Goal: Complete application form

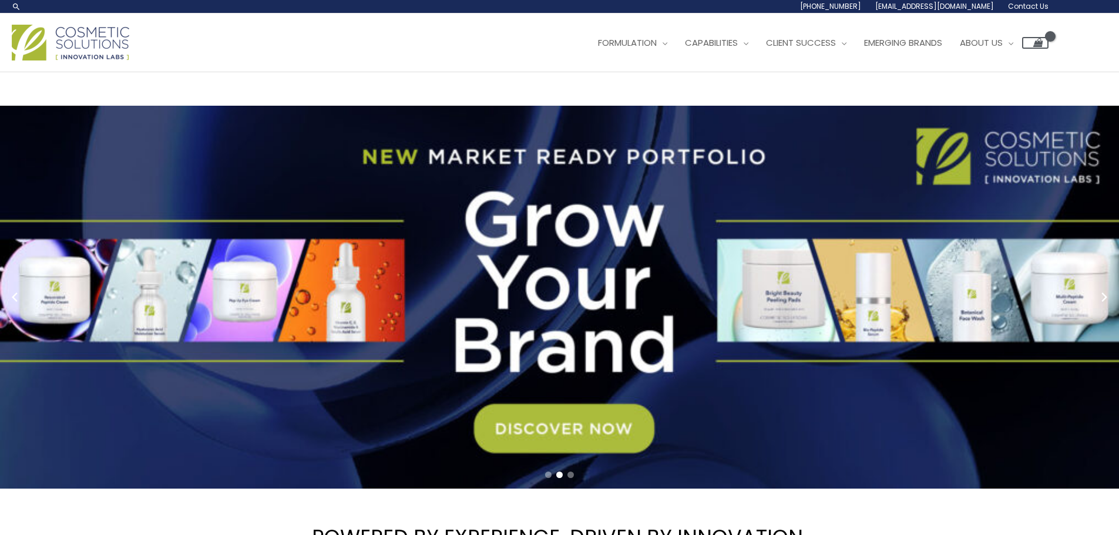
click at [0, 0] on span "Contact Us" at bounding box center [0, 0] width 0 height 0
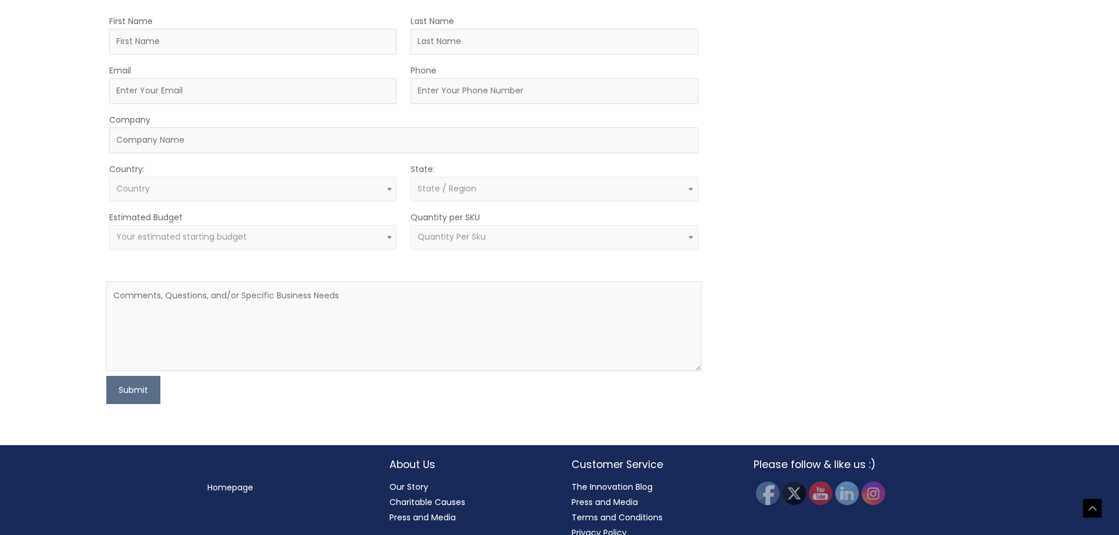
scroll to position [470, 0]
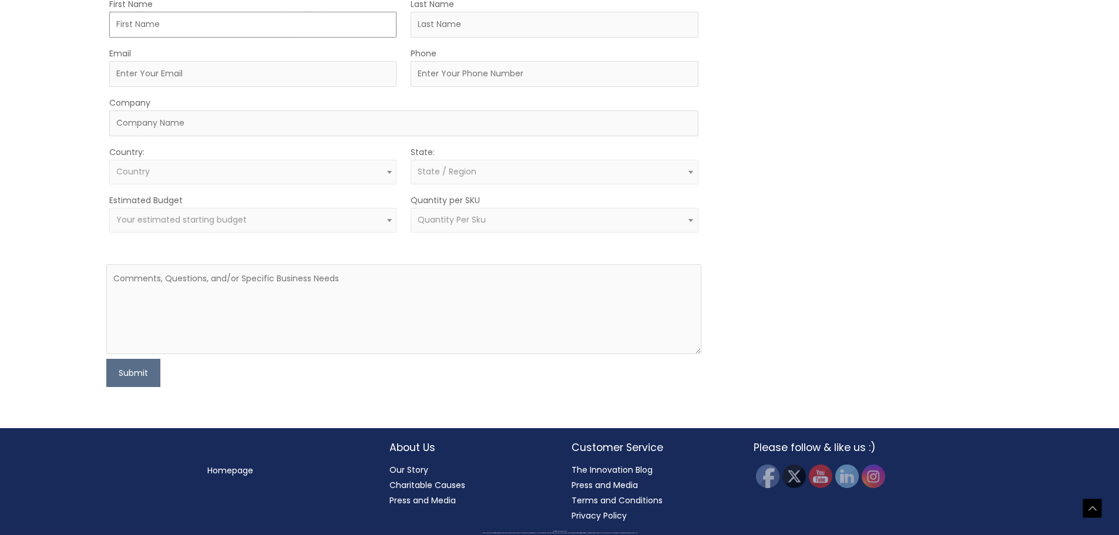
click at [184, 38] on input "First Name" at bounding box center [252, 25] width 287 height 26
type input "Justin"
type input "Ruiz"
type input "justin@beachhairco.com"
click at [459, 87] on input "Phone" at bounding box center [554, 74] width 287 height 26
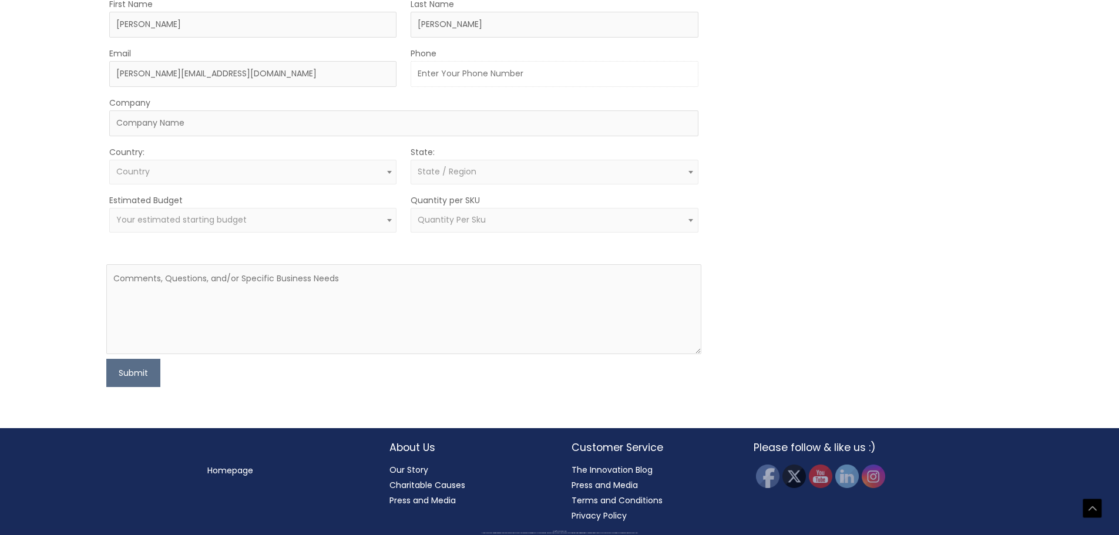
type input "9147727218"
click at [346, 136] on input "Company" at bounding box center [403, 123] width 588 height 26
click at [268, 177] on span "Country" at bounding box center [253, 171] width 274 height 11
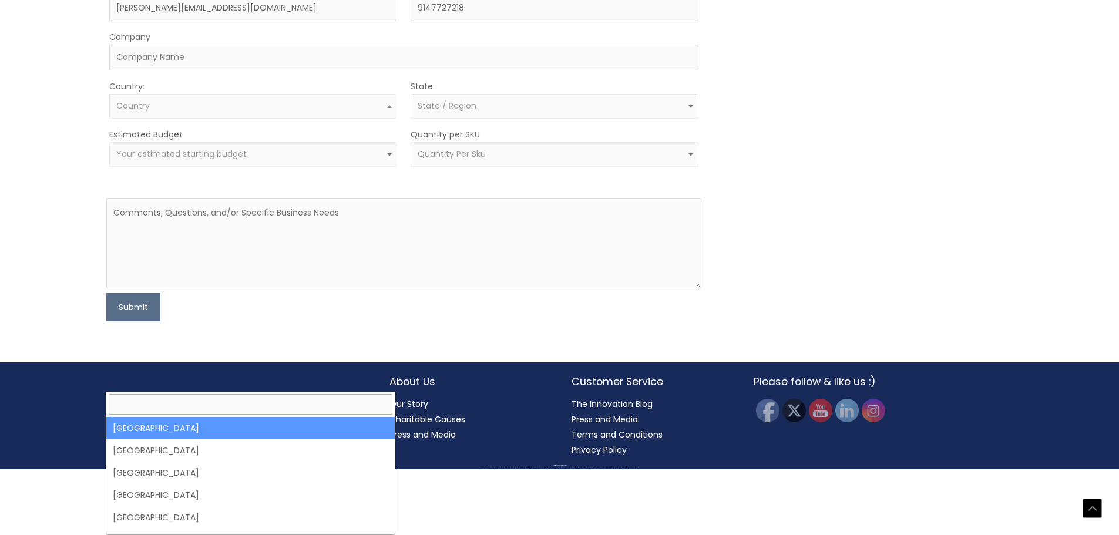
drag, startPoint x: 232, startPoint y: 405, endPoint x: 387, endPoint y: 374, distance: 158.1
select select "United States"
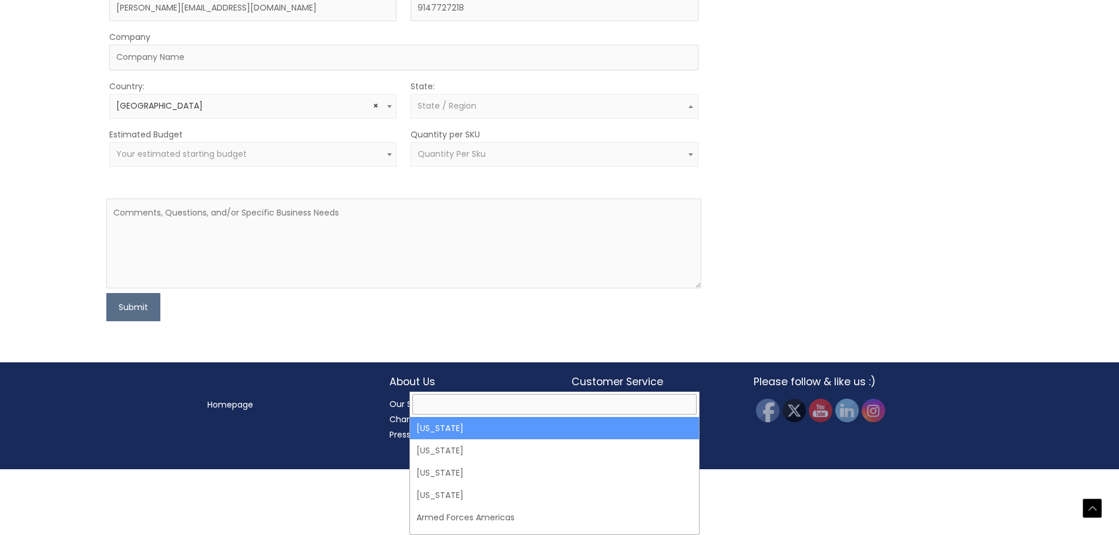
drag, startPoint x: 463, startPoint y: 356, endPoint x: 460, endPoint y: 361, distance: 6.4
click at [463, 112] on span "State / Region" at bounding box center [447, 106] width 59 height 12
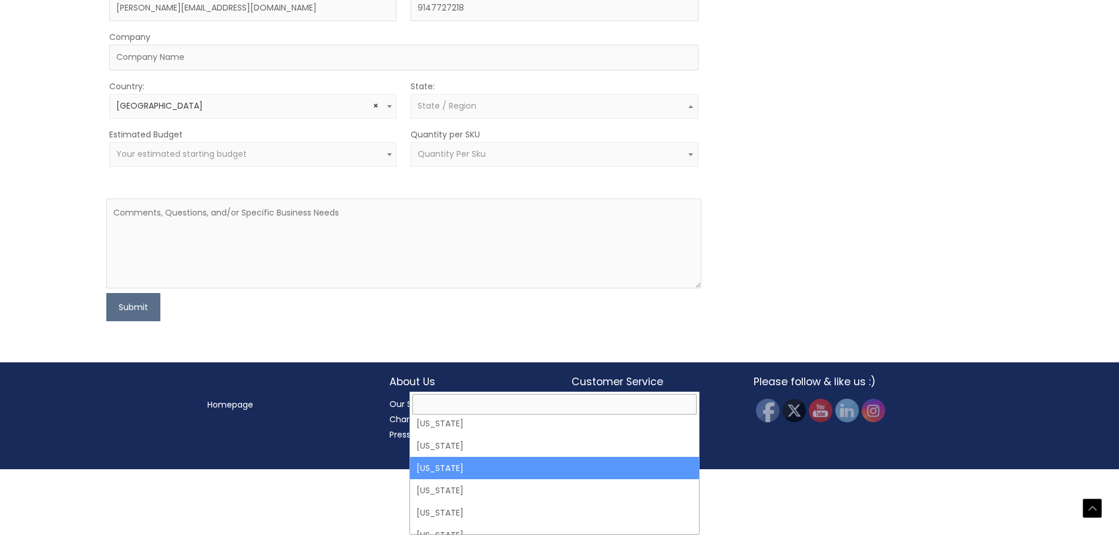
scroll to position [705, 0]
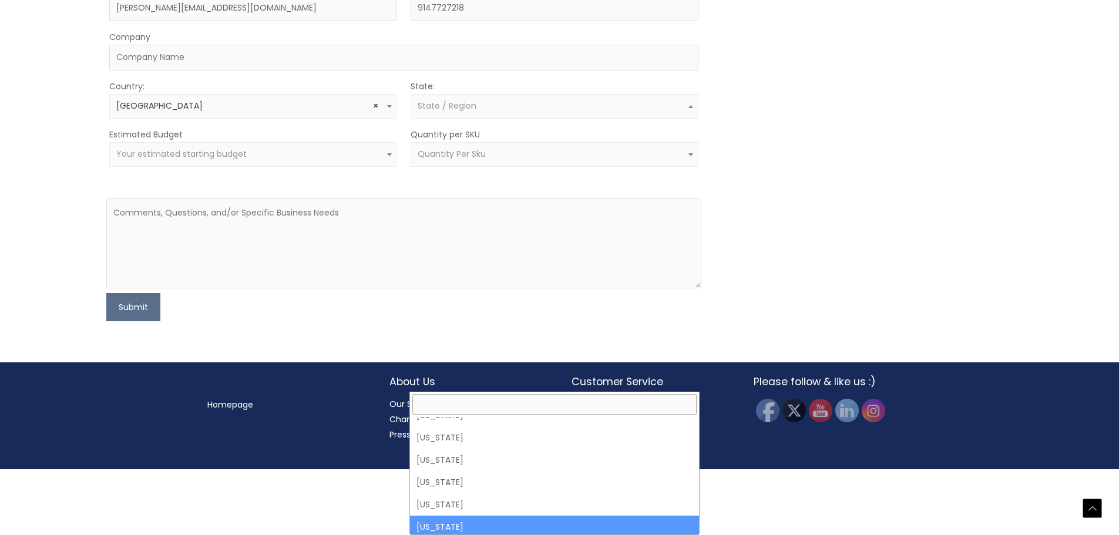
select select "New York"
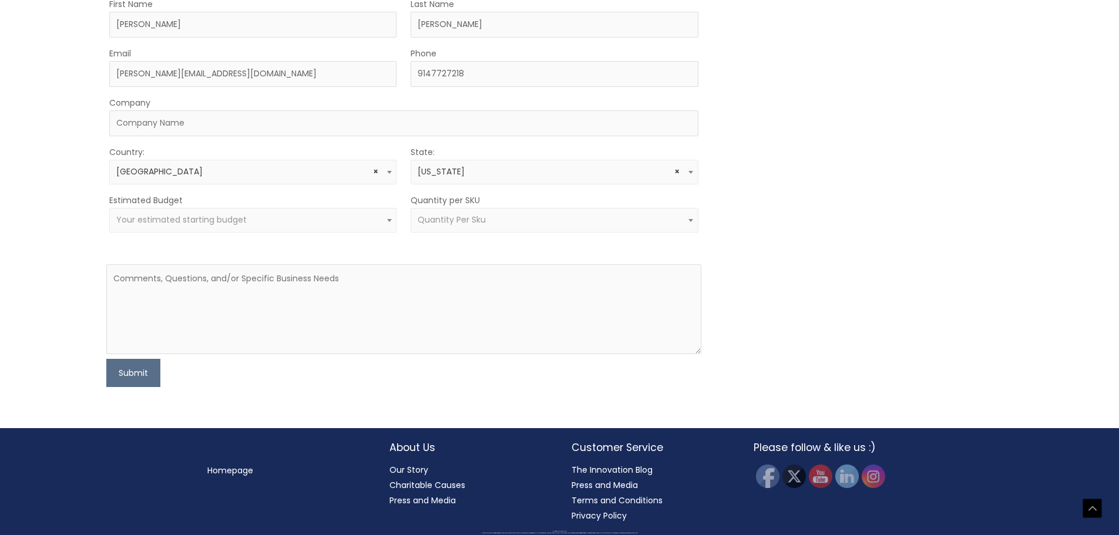
click at [221, 233] on span "Your estimated starting budget" at bounding box center [252, 220] width 287 height 25
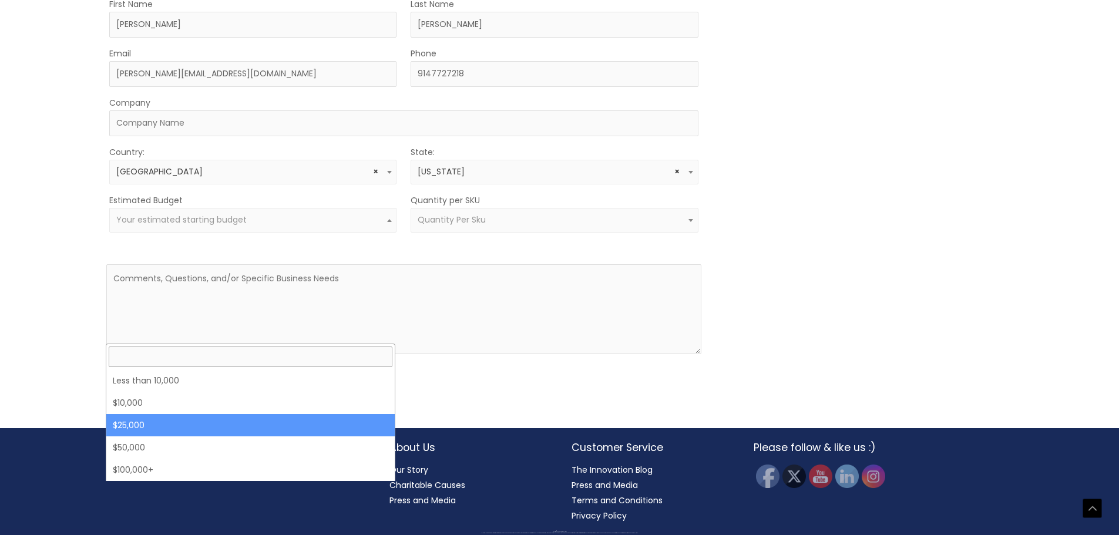
select select "25000"
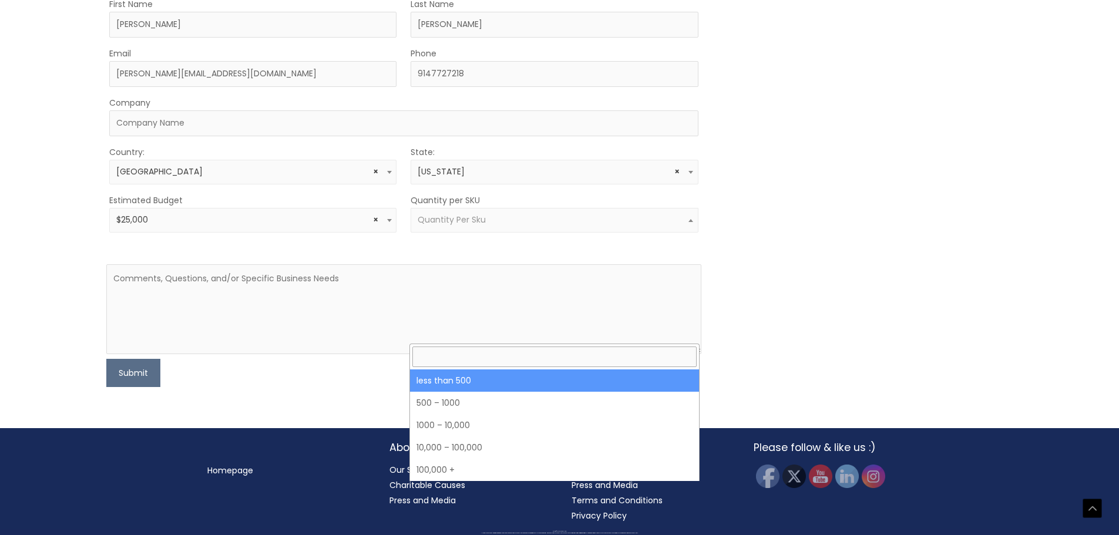
click at [510, 226] on span "Quantity Per Sku" at bounding box center [555, 219] width 274 height 11
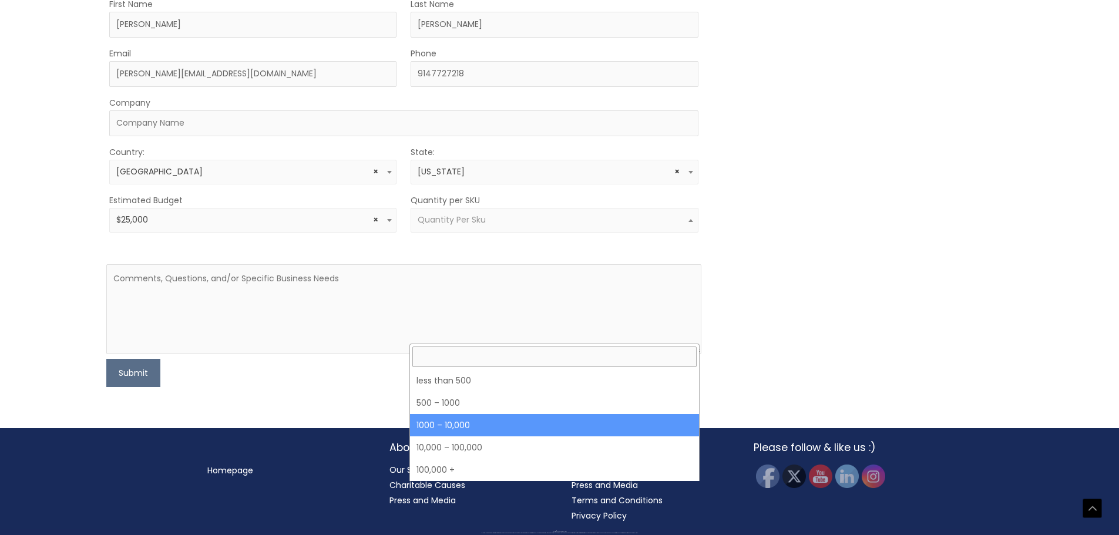
select select "4"
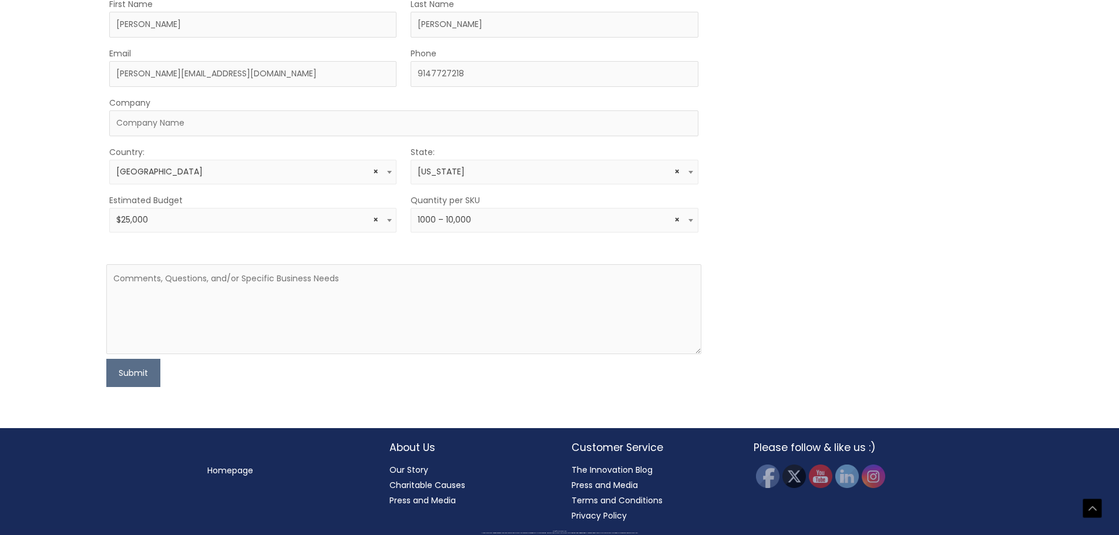
scroll to position [646, 0]
click at [136, 293] on textarea at bounding box center [403, 309] width 594 height 90
paste textarea "My name's Justin Ruiz, and I'm the founder of Beach Hair, a new brand that's al…"
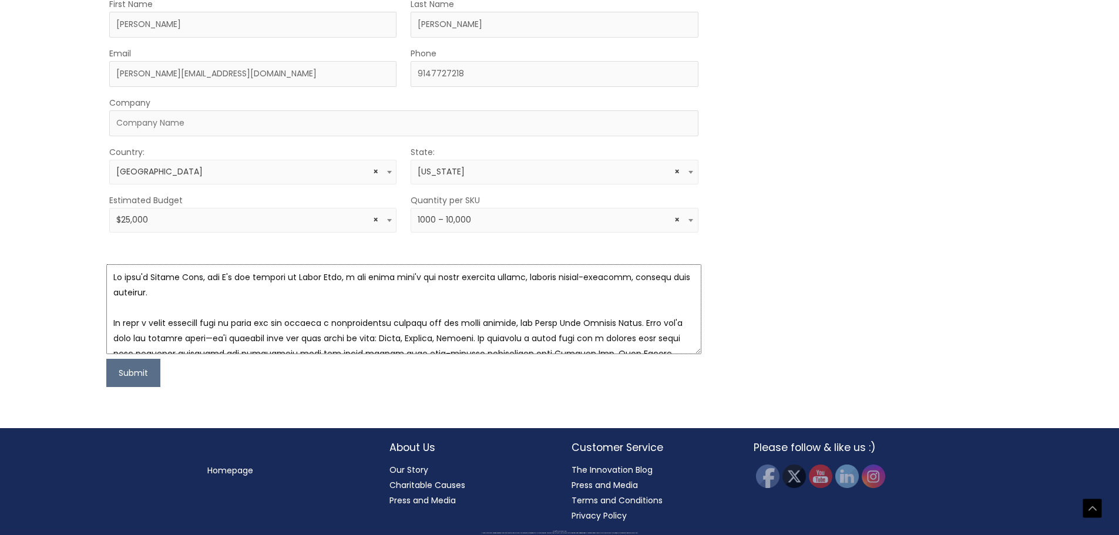
scroll to position [0, 0]
type textarea "My name's Justin Ruiz, and I'm the founder of Beach Hair, a new brand that's al…"
click at [135, 379] on button "Submit" at bounding box center [133, 373] width 54 height 28
click at [206, 128] on input "Company" at bounding box center [403, 123] width 588 height 26
type input "Beach Hair .Co"
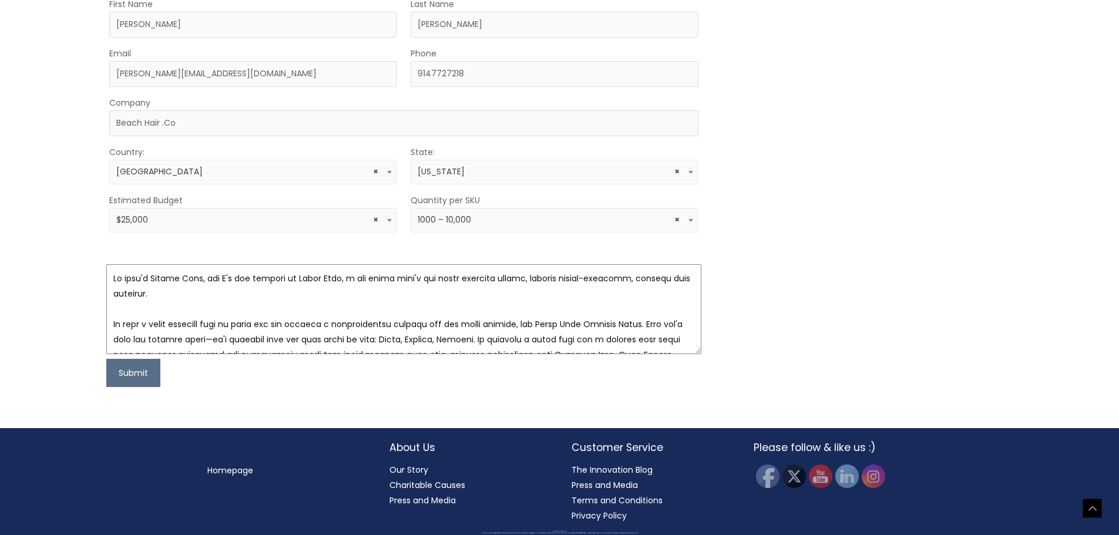
click at [108, 275] on textarea at bounding box center [403, 309] width 594 height 90
type textarea "Hello, My name's Justin Ruiz, and I'm the founder of Beach Hair, a new brand th…"
click at [137, 373] on button "Submit" at bounding box center [133, 373] width 54 height 28
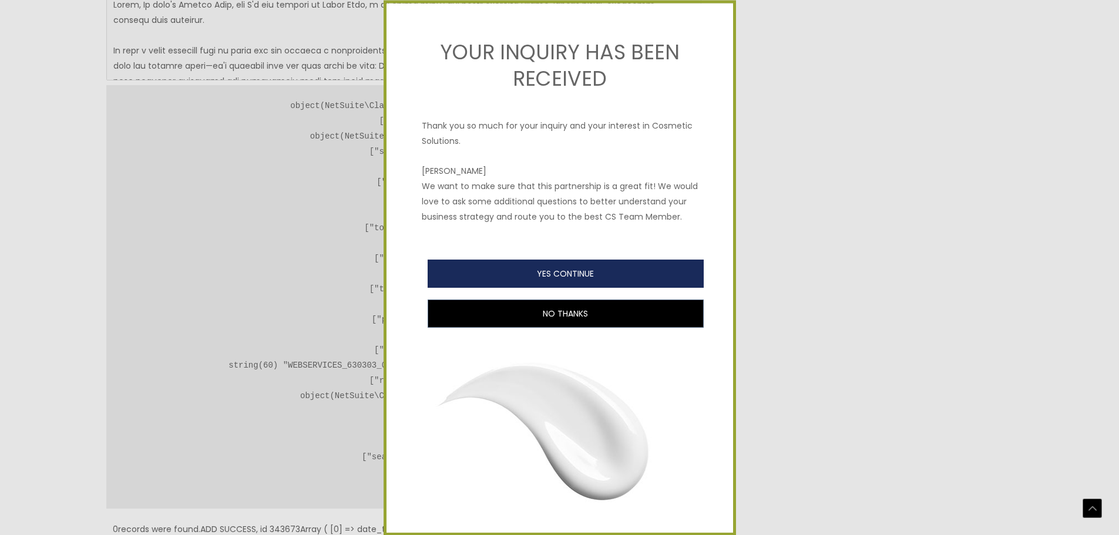
click at [589, 287] on button "YES CONTINUE" at bounding box center [566, 274] width 276 height 28
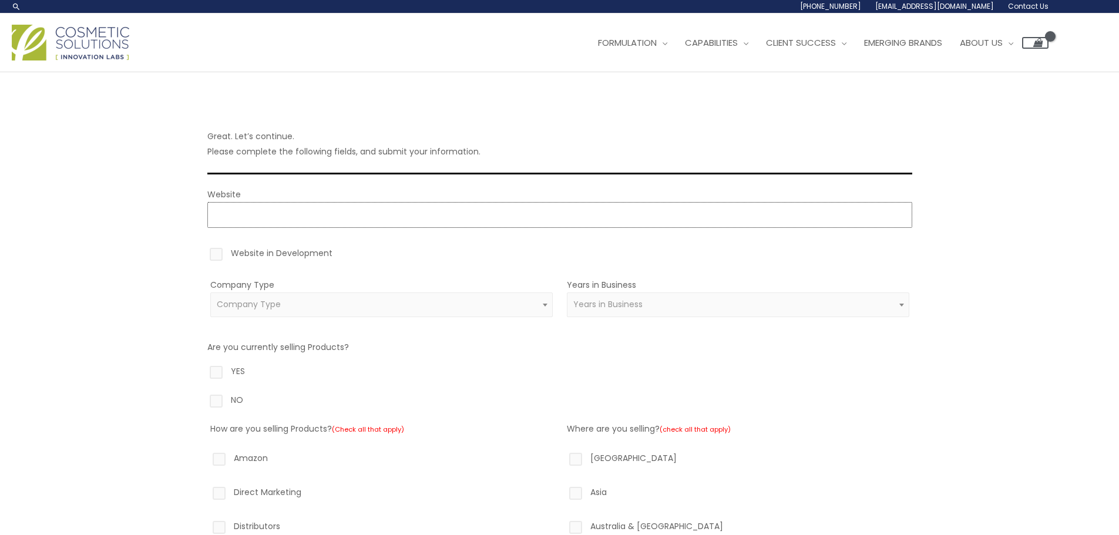
click at [327, 220] on input "Website" at bounding box center [559, 215] width 705 height 26
click at [212, 254] on label "Website in Development" at bounding box center [559, 255] width 705 height 20
click at [203, 253] on input "Website in Development" at bounding box center [200, 249] width 8 height 8
checkbox input "true"
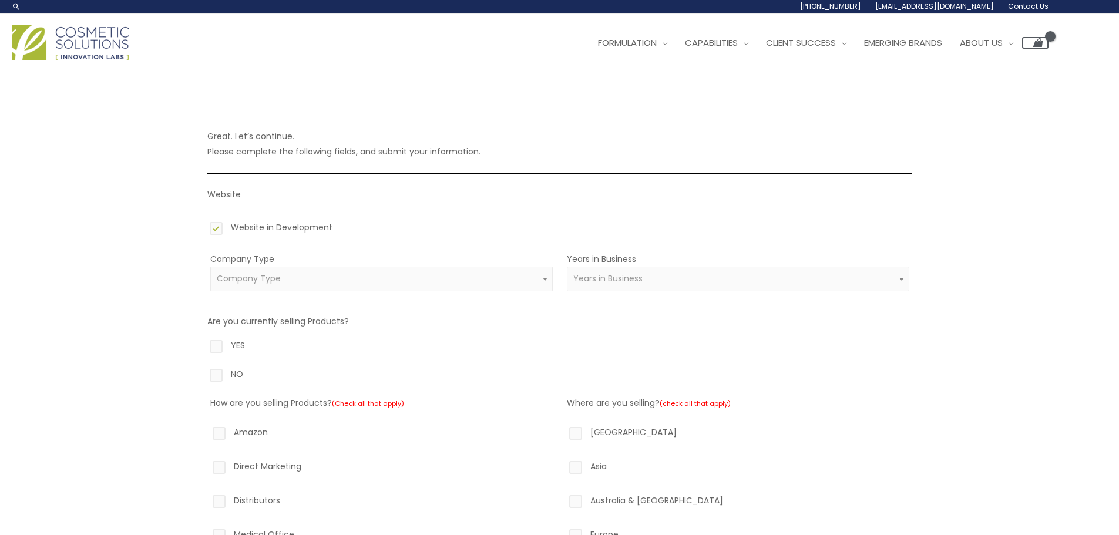
click at [331, 284] on span "Company Type" at bounding box center [381, 278] width 329 height 11
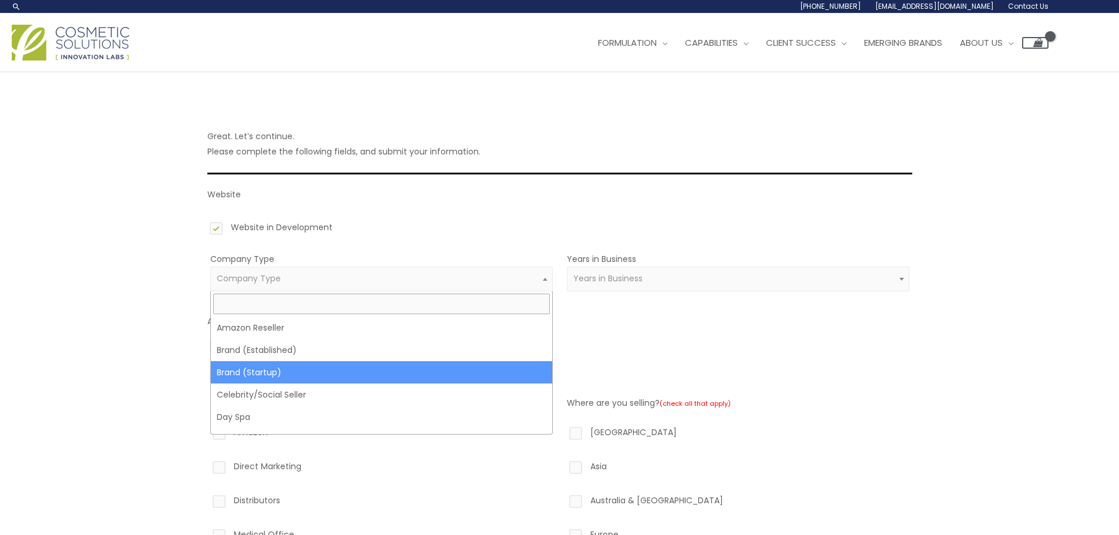
select select "39"
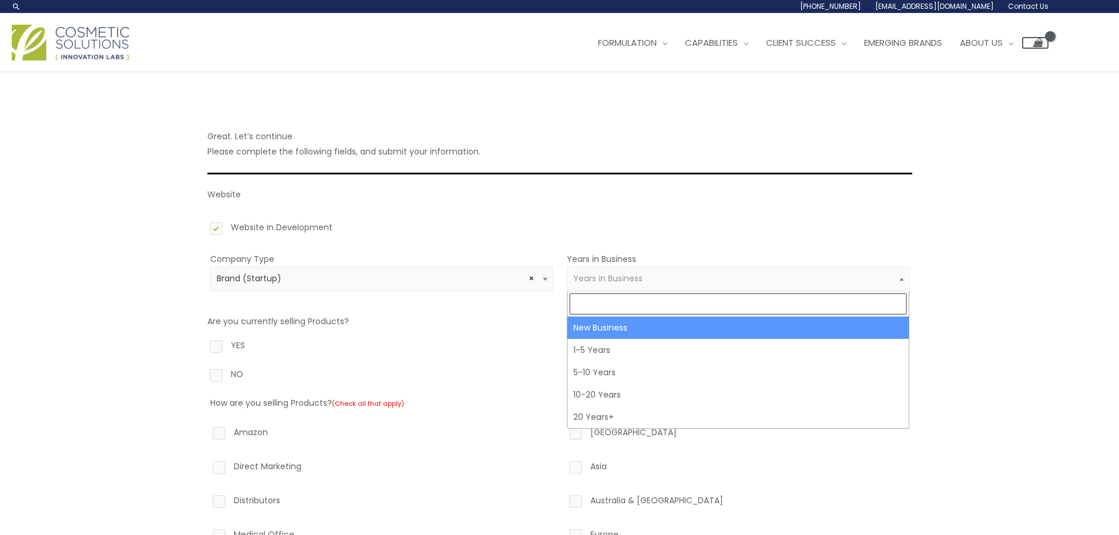
click at [705, 283] on span "Years in Business" at bounding box center [737, 278] width 329 height 11
select select "1"
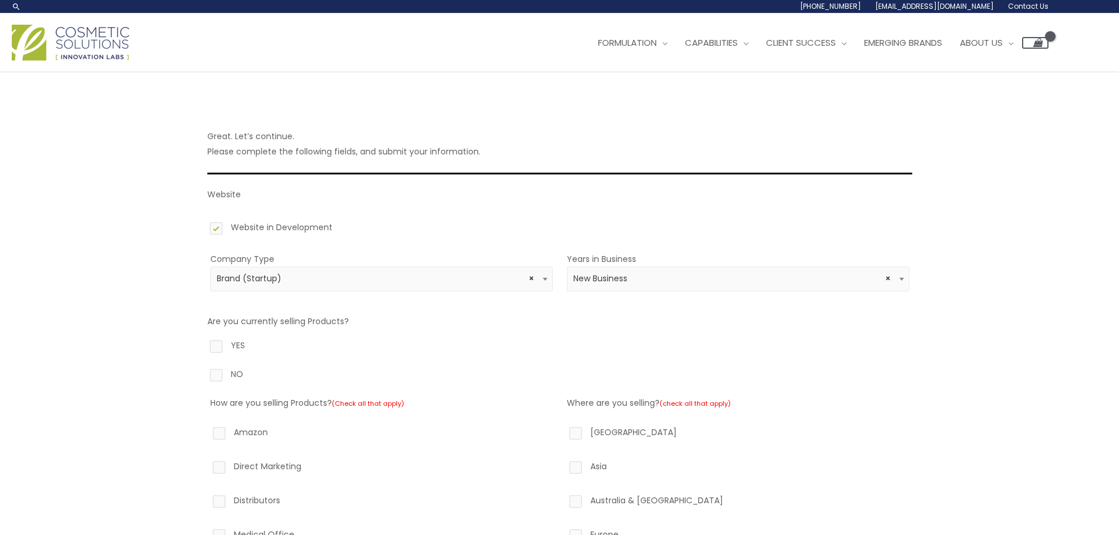
drag, startPoint x: 212, startPoint y: 374, endPoint x: 254, endPoint y: 354, distance: 46.5
click at [213, 374] on label "NO" at bounding box center [559, 376] width 705 height 20
click at [203, 374] on input "NO" at bounding box center [200, 370] width 8 height 8
radio input "true"
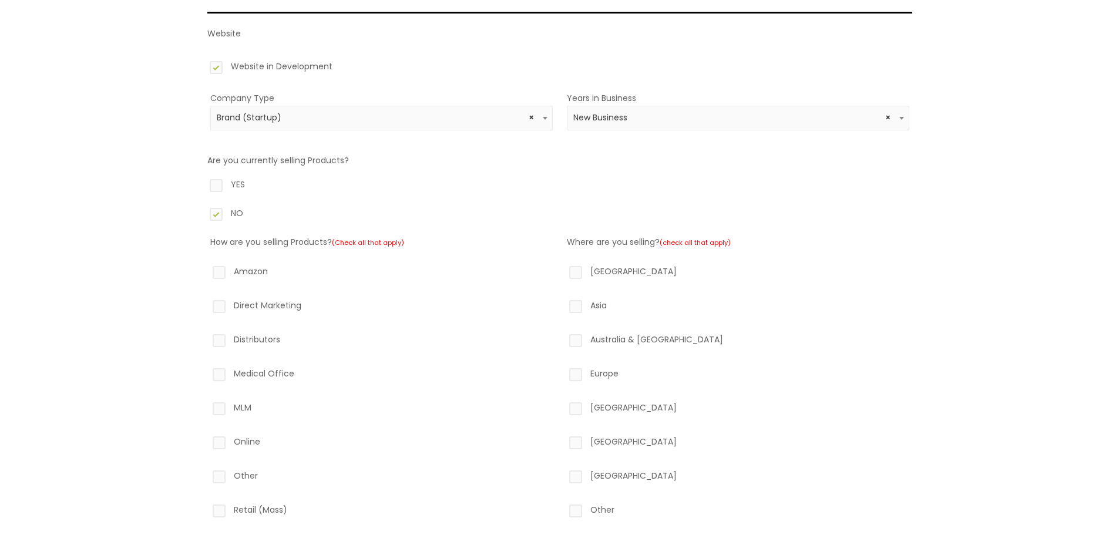
scroll to position [176, 0]
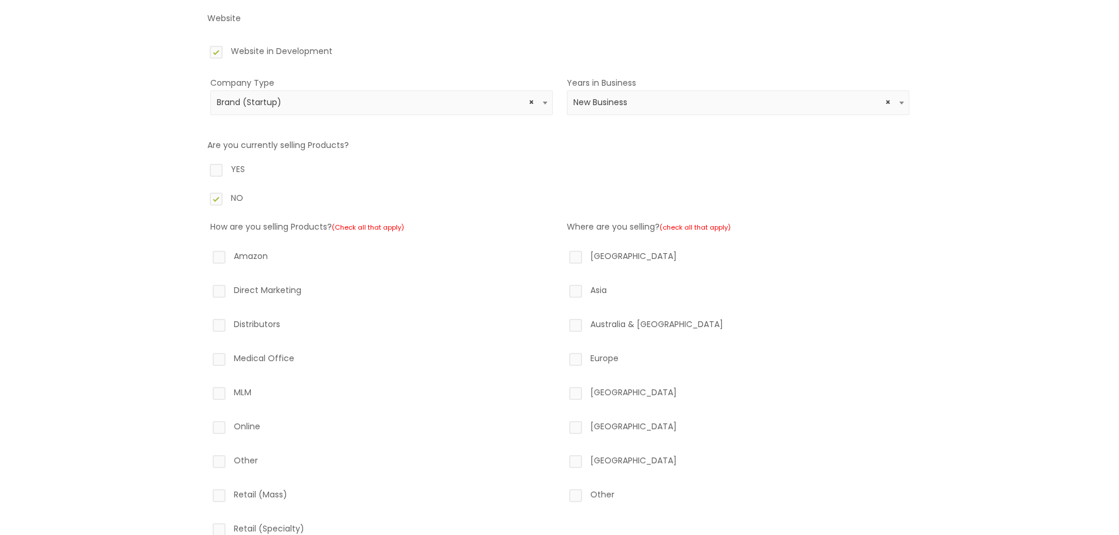
drag, startPoint x: 219, startPoint y: 257, endPoint x: 218, endPoint y: 264, distance: 7.1
click at [218, 257] on label "Amazon" at bounding box center [381, 258] width 342 height 20
click at [206, 256] on input "Amazon" at bounding box center [203, 252] width 8 height 8
checkbox input "true"
click at [217, 298] on label "Direct Marketing" at bounding box center [381, 292] width 342 height 20
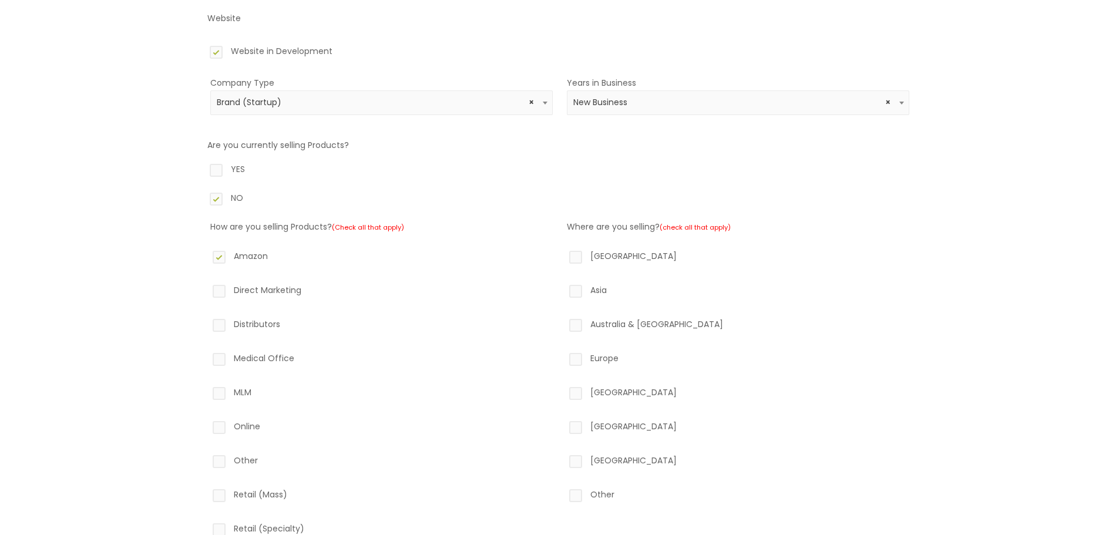
click at [206, 290] on input "Direct Marketing" at bounding box center [203, 286] width 8 height 8
checkbox input "true"
click at [215, 425] on label "Online" at bounding box center [381, 429] width 342 height 20
click at [206, 425] on input "Online" at bounding box center [203, 423] width 8 height 8
checkbox input "true"
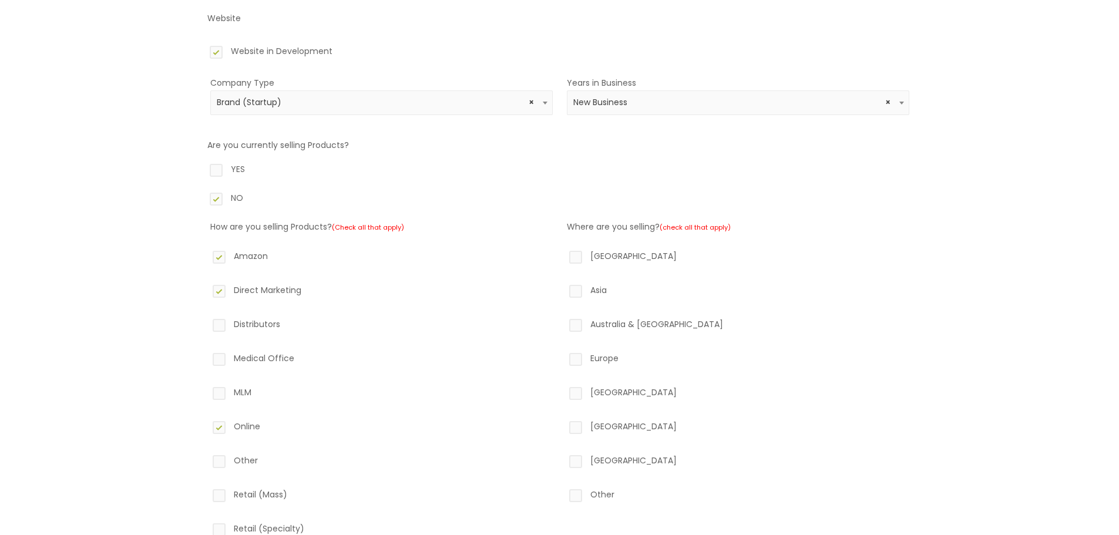
click at [217, 457] on label "Other" at bounding box center [381, 463] width 342 height 20
click at [206, 457] on input "Other" at bounding box center [203, 457] width 8 height 8
checkbox input "true"
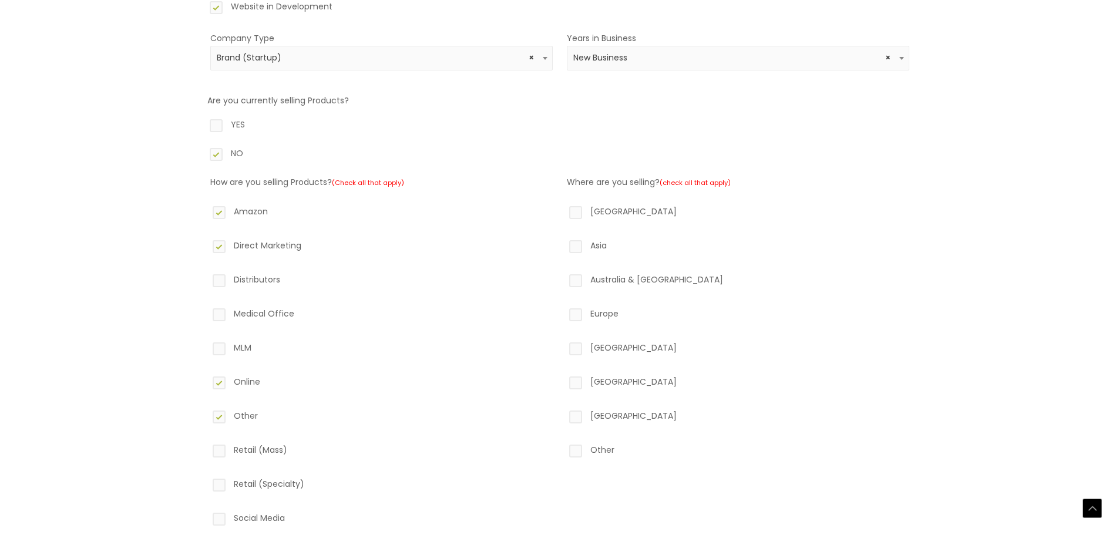
scroll to position [294, 0]
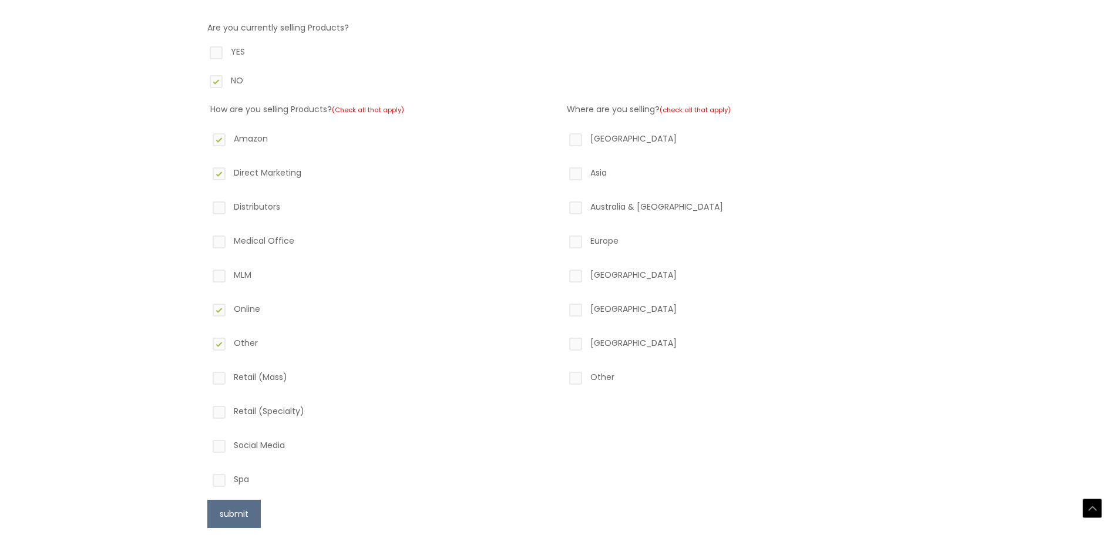
click at [220, 447] on label "Social Media" at bounding box center [381, 448] width 342 height 20
click at [206, 445] on input "Social Media" at bounding box center [203, 442] width 8 height 8
checkbox input "true"
click at [576, 131] on label "North America" at bounding box center [738, 141] width 342 height 20
click at [563, 131] on input "North America" at bounding box center [559, 135] width 8 height 8
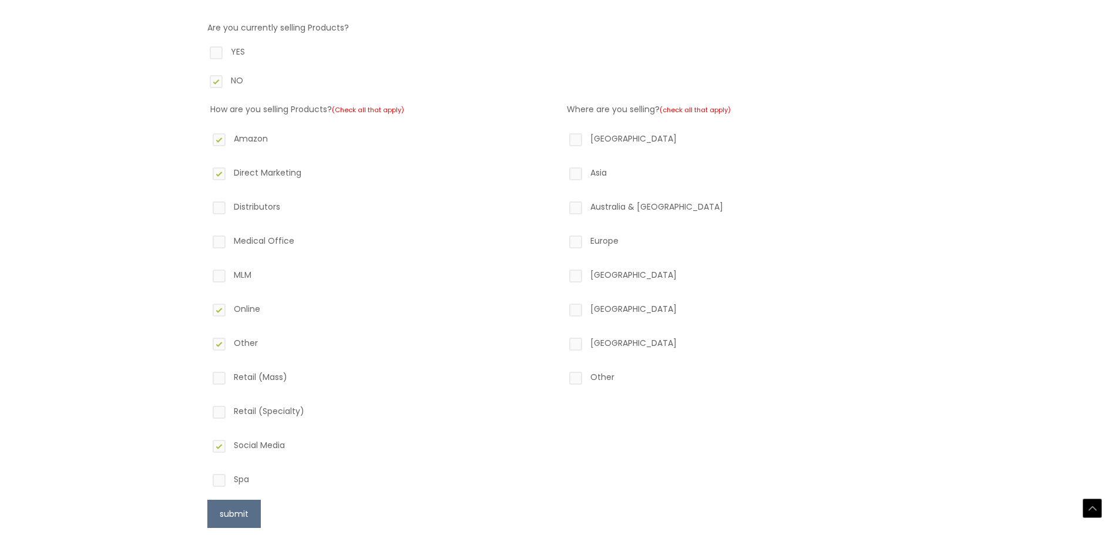
checkbox input "true"
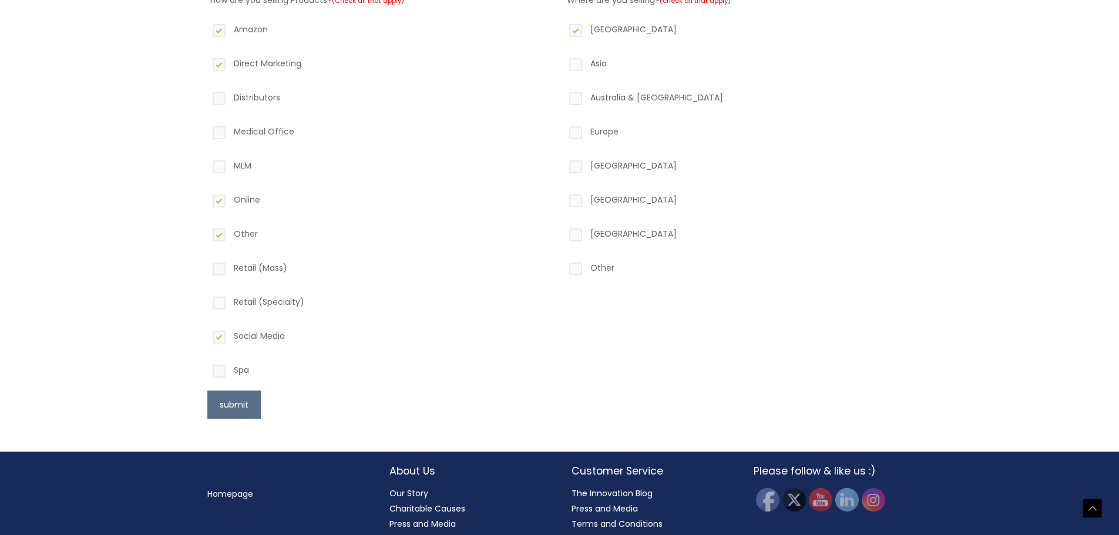
scroll to position [426, 0]
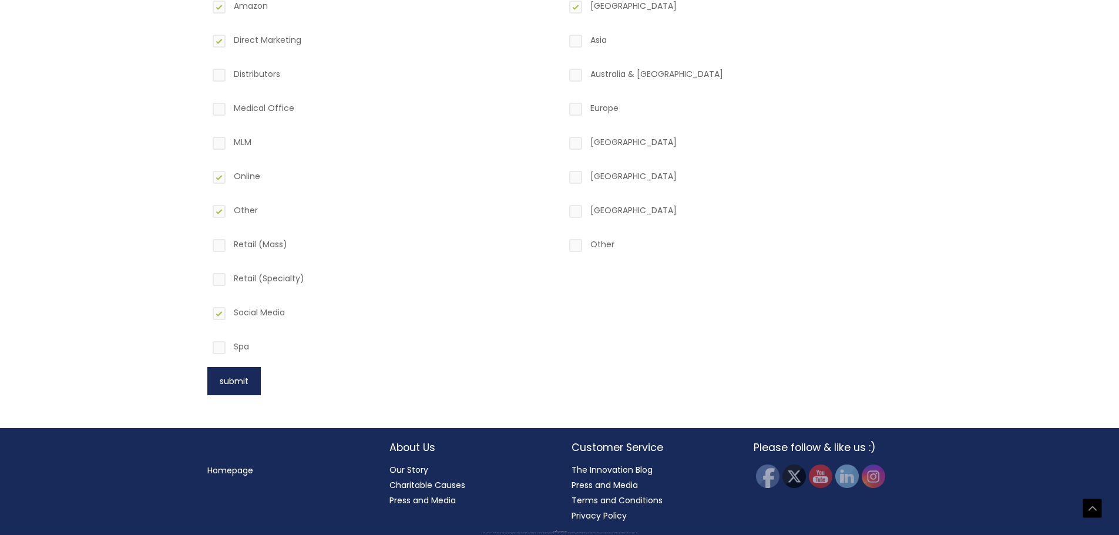
click at [250, 382] on button "submit" at bounding box center [233, 381] width 53 height 28
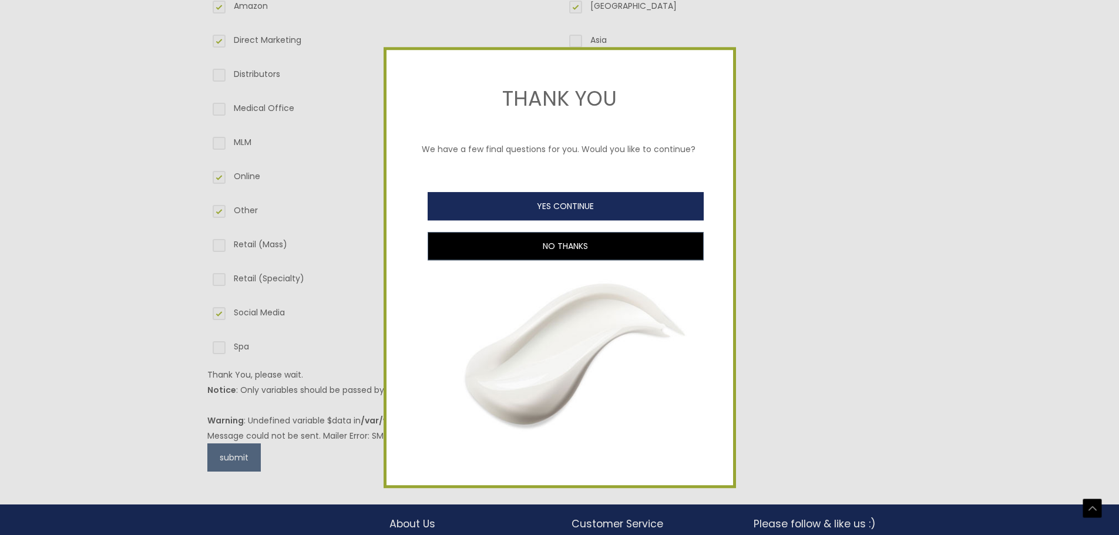
click at [615, 211] on button "YES CONTINUE" at bounding box center [566, 206] width 276 height 28
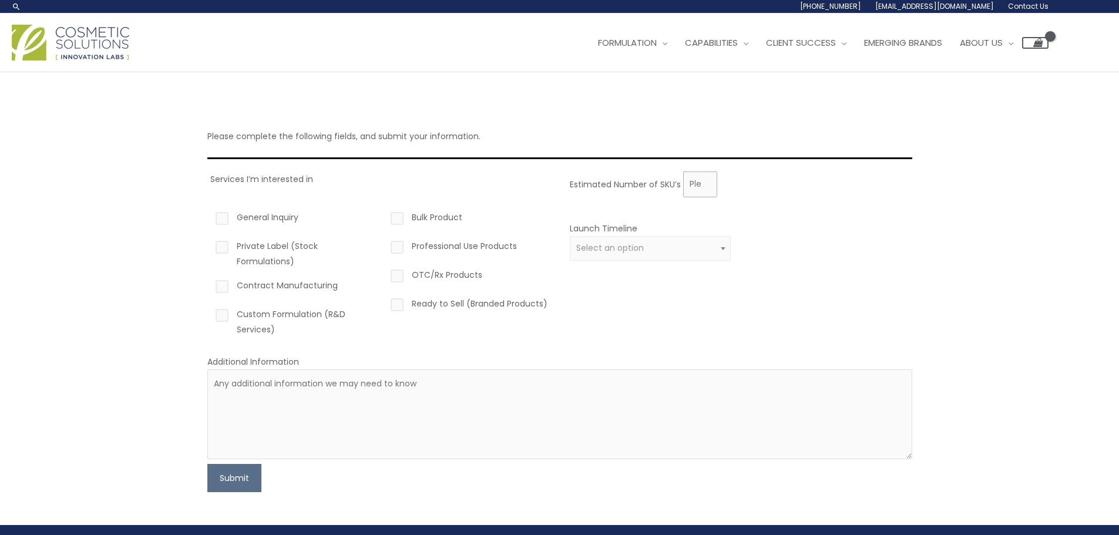
click at [697, 184] on input "Estimated Number of SKU’s" at bounding box center [700, 184] width 34 height 26
click at [704, 179] on input "1" at bounding box center [700, 184] width 34 height 26
click at [705, 179] on input "2" at bounding box center [700, 184] width 34 height 26
type input "3"
click at [705, 180] on input "3" at bounding box center [700, 184] width 34 height 26
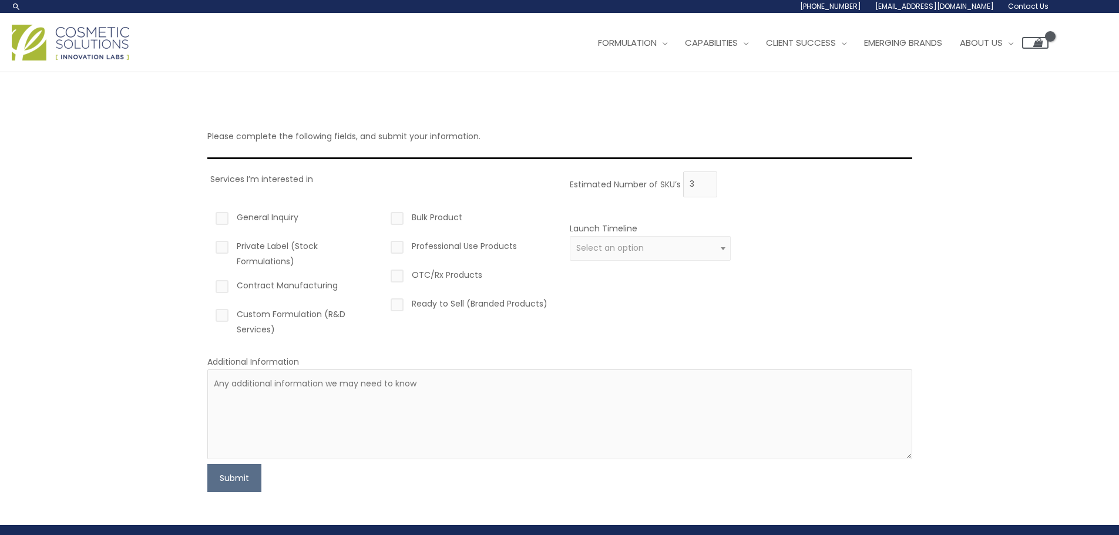
click at [227, 315] on label "Custom Formulation (R&D Services)" at bounding box center [294, 322] width 162 height 31
click at [209, 314] on input "Custom Formulation (R&D Services)" at bounding box center [205, 311] width 8 height 8
checkbox input "true"
click at [220, 285] on label "Contract Manufacturing" at bounding box center [294, 288] width 162 height 20
click at [209, 285] on input "Contract Manufacturing" at bounding box center [205, 282] width 8 height 8
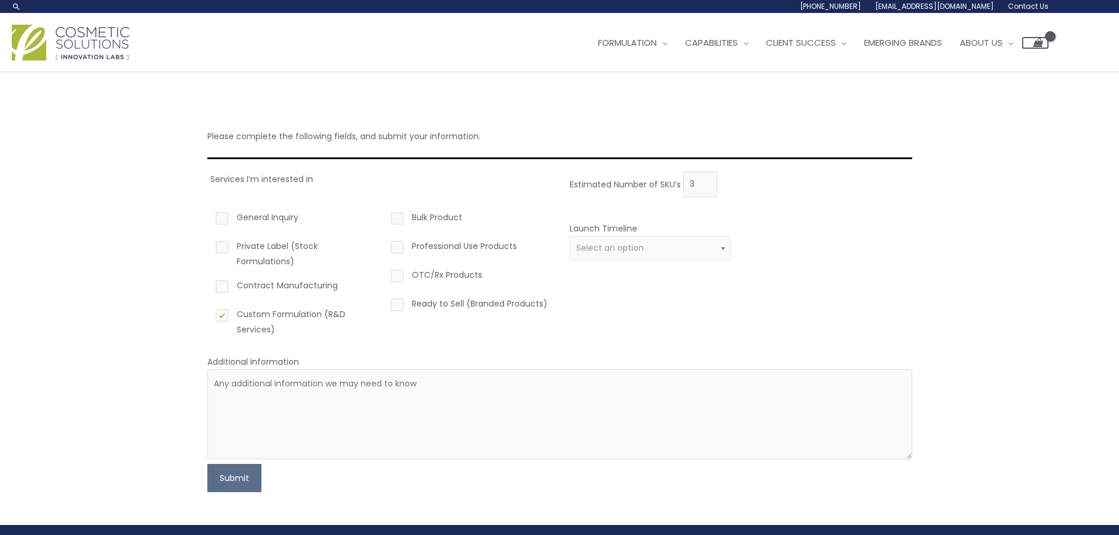
checkbox input "true"
click at [235, 383] on textarea at bounding box center [559, 414] width 705 height 90
paste textarea "Beach Hair is an innovative direct-to-consumer (DTC) e-commerce brand poised to…"
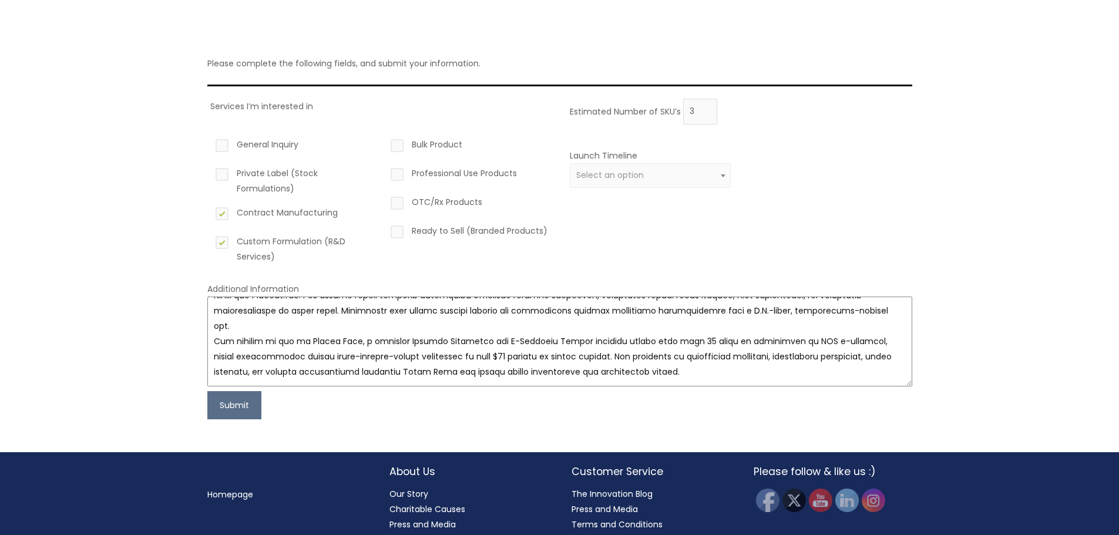
scroll to position [97, 0]
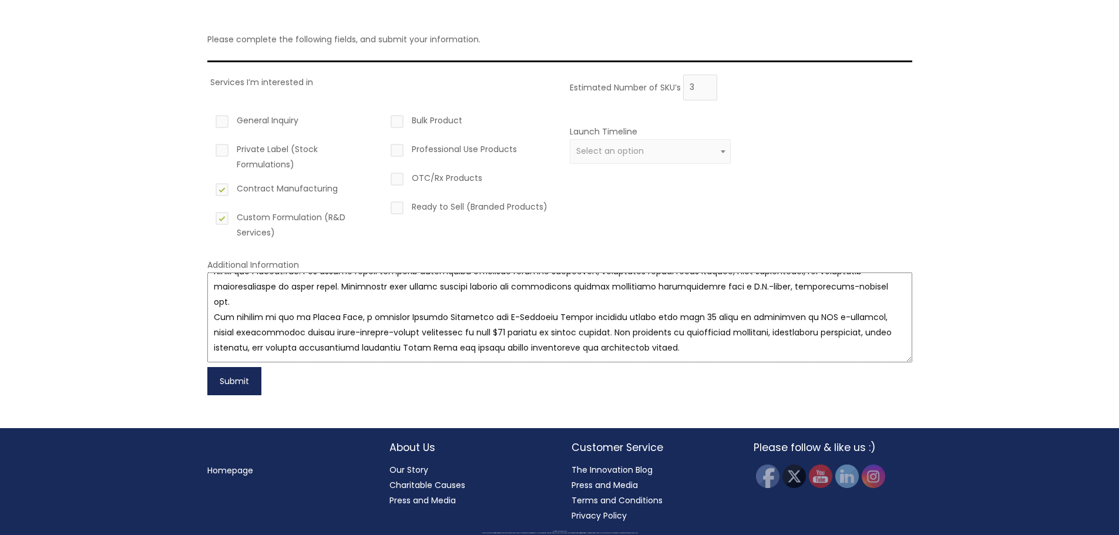
type textarea "Beach Hair is an innovative direct-to-consumer (DTC) e-commerce brand poised to…"
click at [240, 376] on button "Submit" at bounding box center [234, 381] width 54 height 28
click at [613, 210] on div "Estimated Number of SKU’s 3 Launch Timeline 0 – 3 months 4 – 12 months Greater …" at bounding box center [738, 162] width 342 height 174
click at [613, 153] on span "Select an option" at bounding box center [610, 151] width 68 height 12
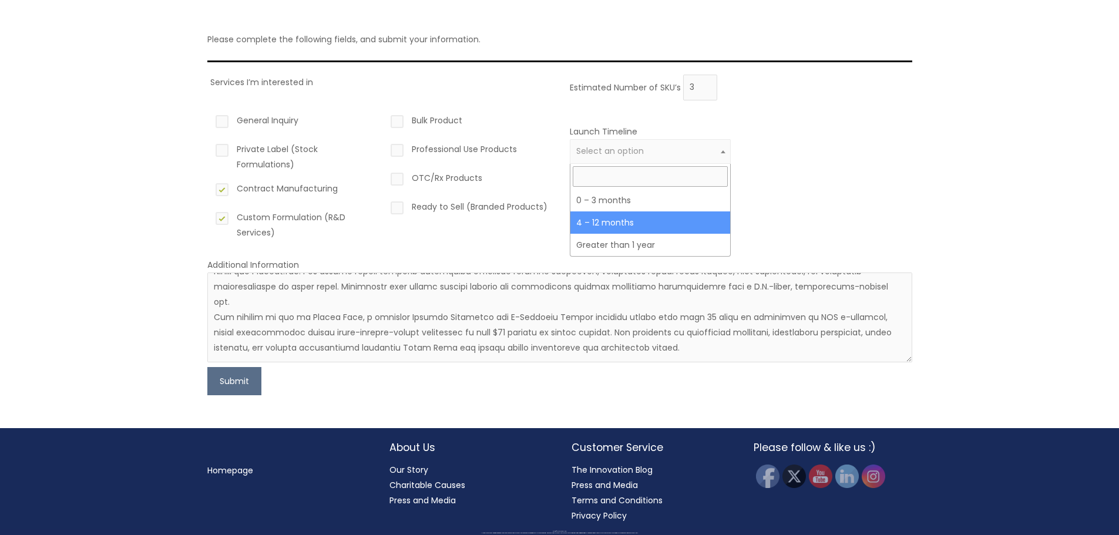
select select "3"
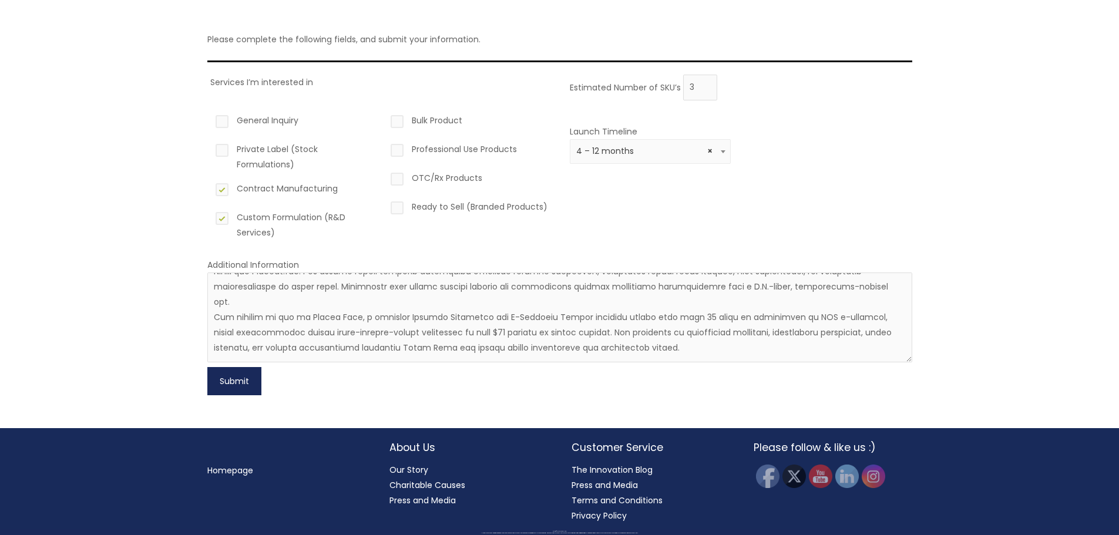
click at [247, 386] on button "Submit" at bounding box center [234, 381] width 54 height 28
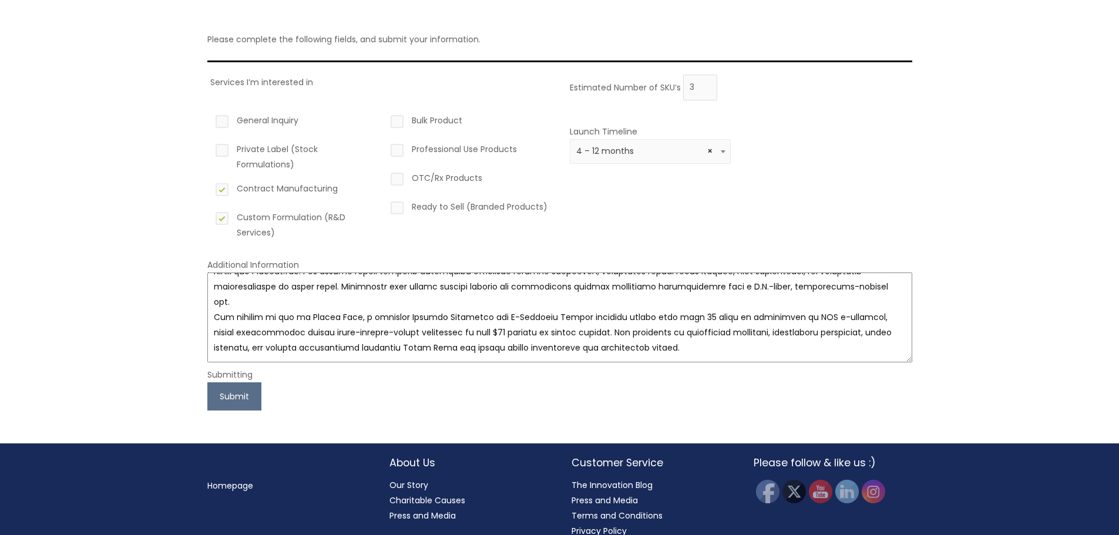
click at [366, 332] on textarea at bounding box center [559, 317] width 705 height 90
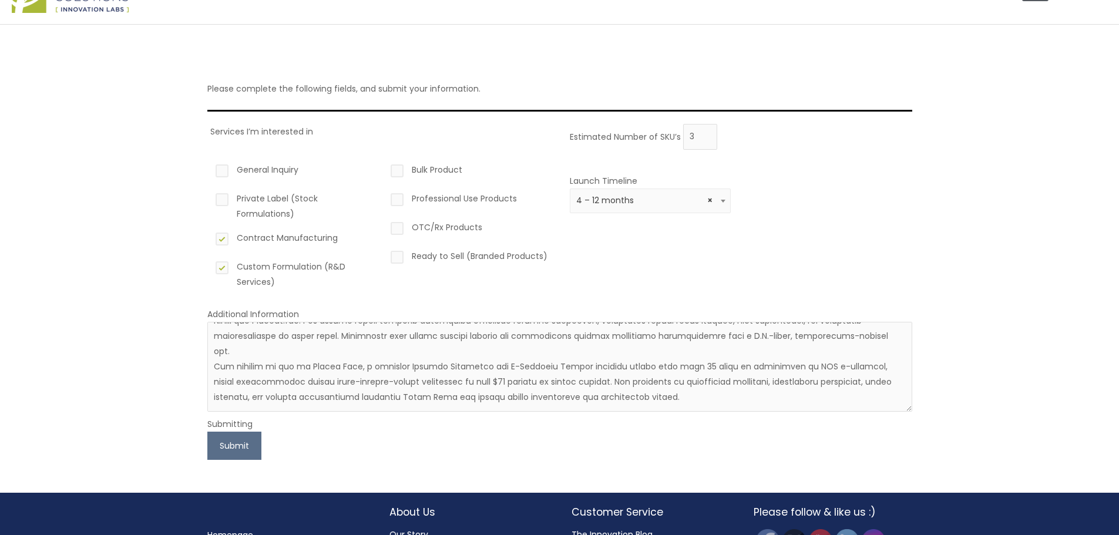
scroll to position [0, 0]
